Goal: Task Accomplishment & Management: Manage account settings

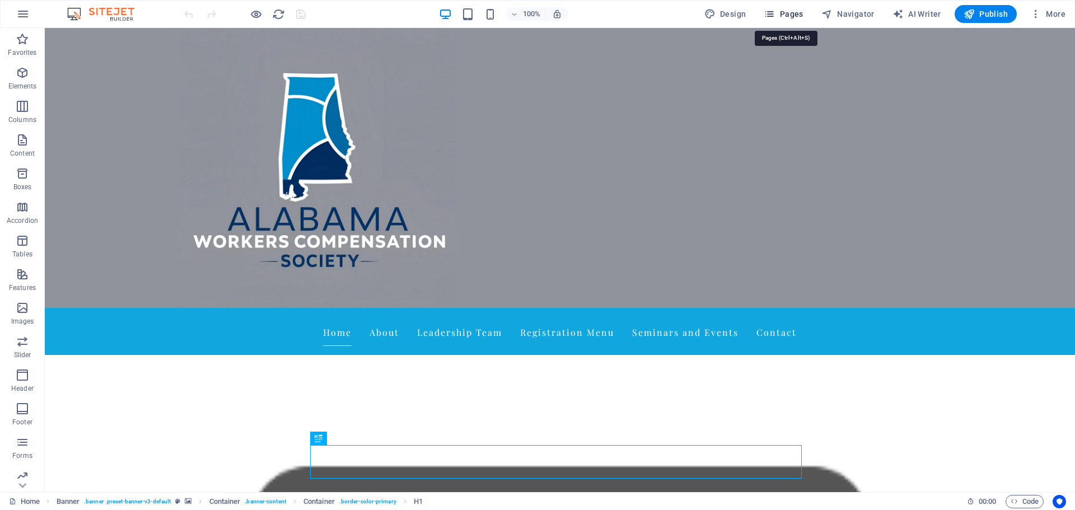
click at [794, 11] on span "Pages" at bounding box center [783, 13] width 39 height 11
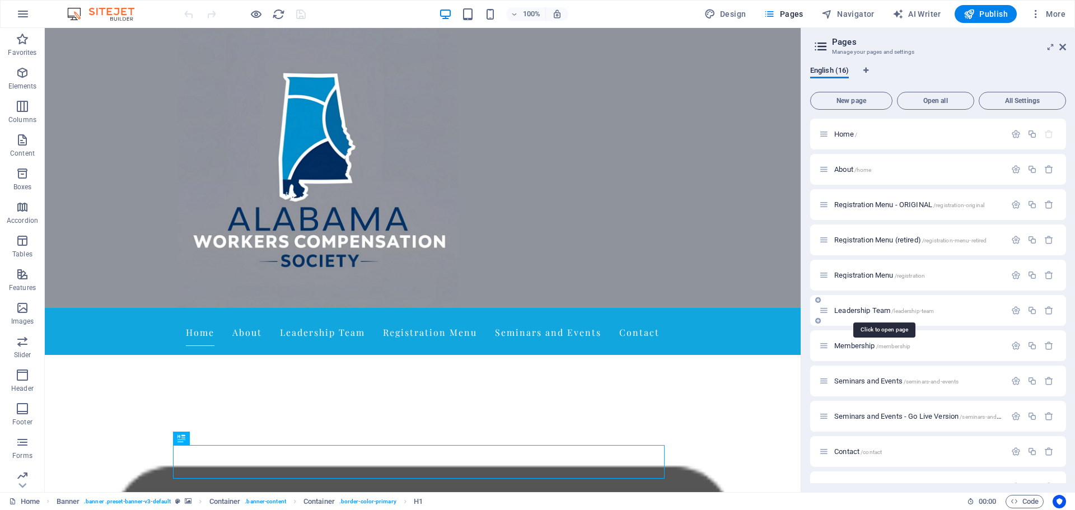
click at [884, 312] on span "Leadership Team /leadership-team" at bounding box center [885, 310] width 100 height 8
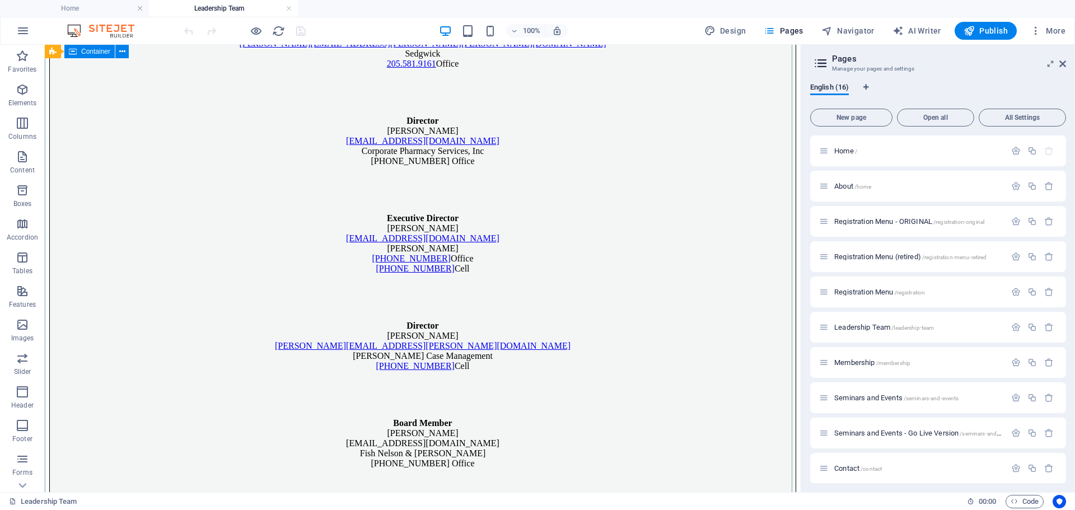
scroll to position [952, 0]
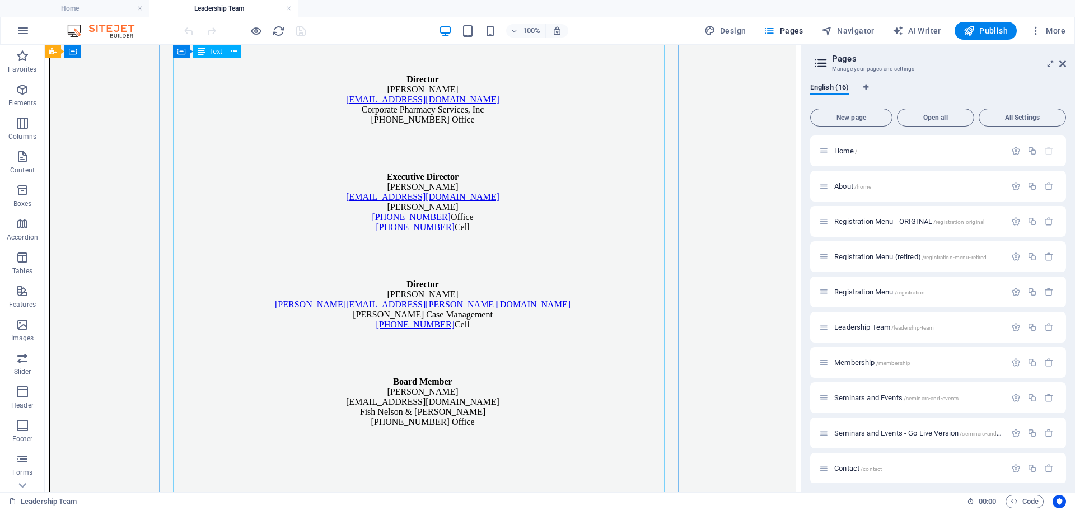
click at [342, 197] on div "President [PERSON_NAME] [PERSON_NAME][EMAIL_ADDRESS][DOMAIN_NAME] Encore Rehabi…" at bounding box center [423, 148] width 746 height 1181
click at [346, 197] on div "President [PERSON_NAME] [PERSON_NAME][EMAIL_ADDRESS][DOMAIN_NAME] Encore Rehabi…" at bounding box center [423, 148] width 746 height 1181
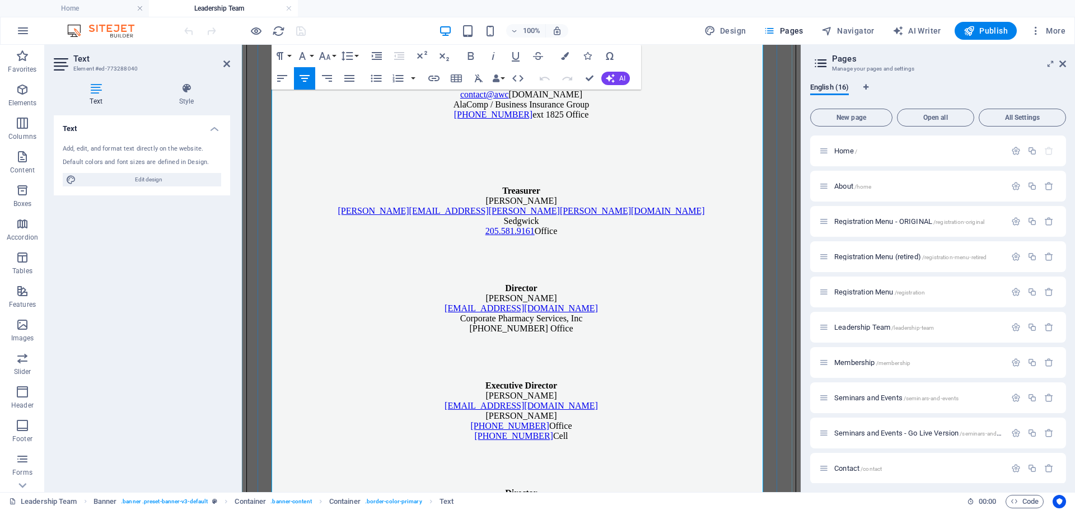
scroll to position [799, 0]
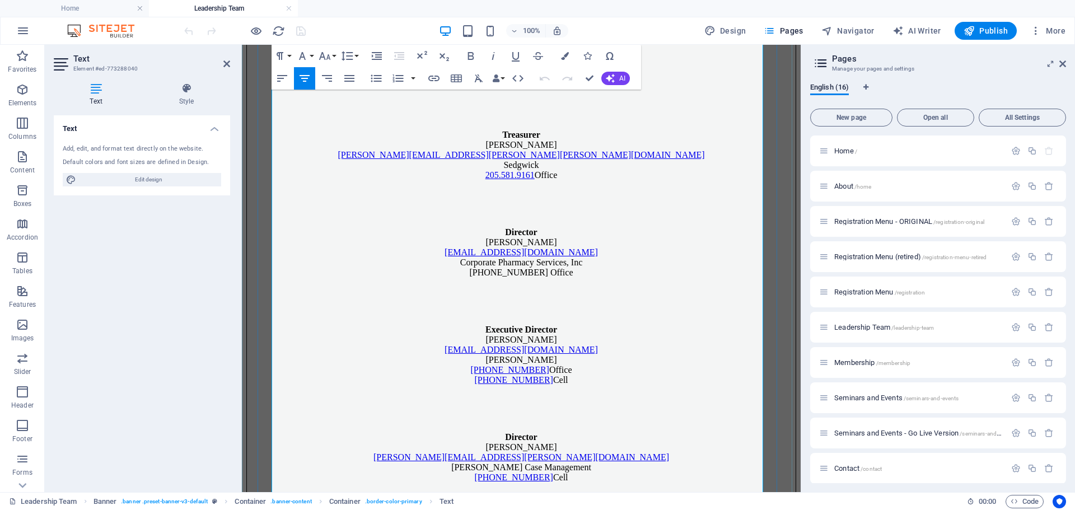
click at [590, 64] on p "Secretary [PERSON_NAME] contact@awc [DOMAIN_NAME] AlaComp / Business Insurance …" at bounding box center [521, 38] width 549 height 50
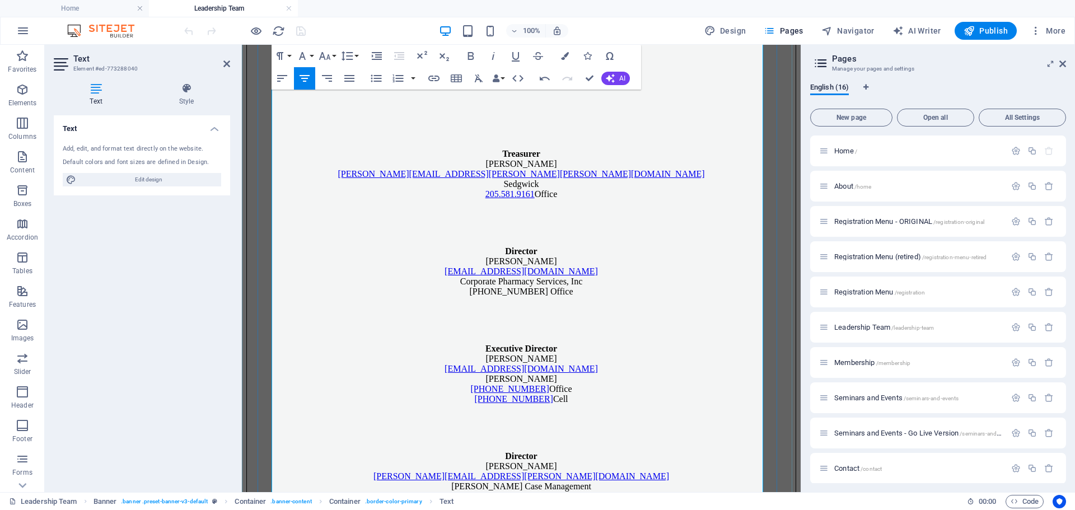
drag, startPoint x: 375, startPoint y: 404, endPoint x: 676, endPoint y: 399, distance: 300.8
click at [676, 83] on p "[EMAIL_ADDRESS][DOMAIN_NAME] AlaComp / Business Insurance Group [PHONE_NUMBER] …" at bounding box center [521, 68] width 549 height 30
click at [521, 102] on p at bounding box center [521, 97] width 549 height 10
drag, startPoint x: 406, startPoint y: 427, endPoint x: 632, endPoint y: 423, distance: 226.9
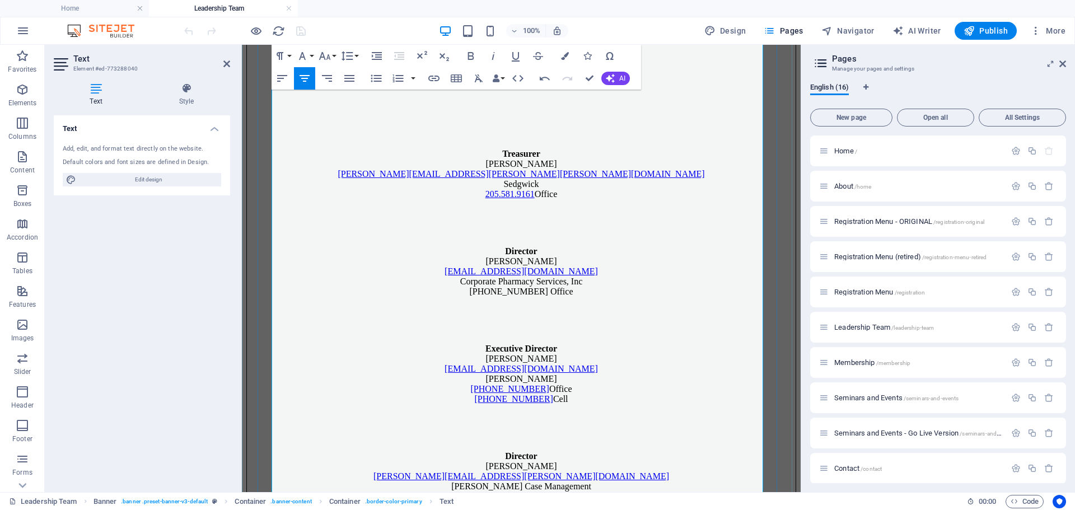
click at [632, 83] on p "[EMAIL_ADDRESS][DOMAIN_NAME] Fish Nelson & Holden, LLC [PHONE_NUMBER] Office" at bounding box center [521, 68] width 549 height 30
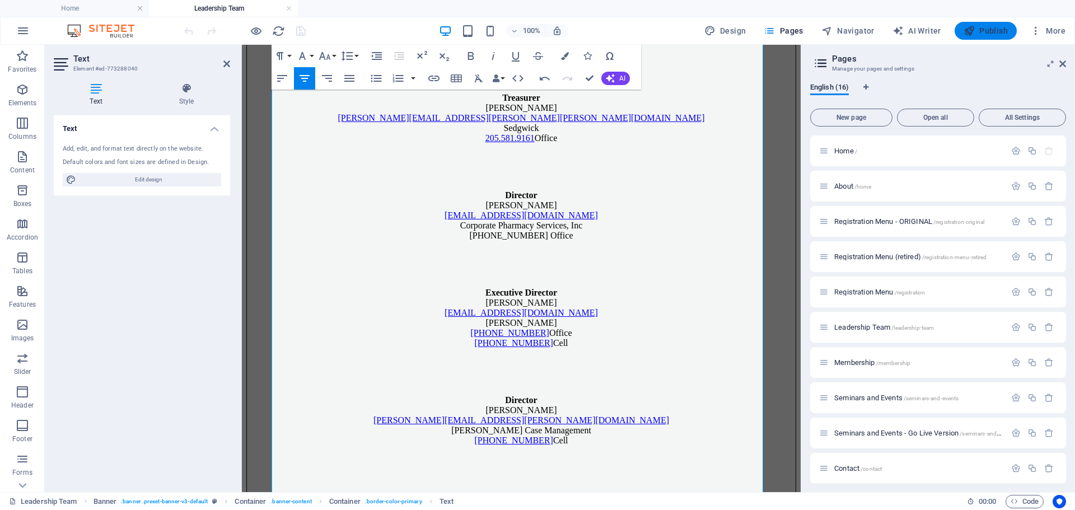
click at [975, 30] on icon "button" at bounding box center [969, 30] width 11 height 11
